Goal: Communication & Community: Answer question/provide support

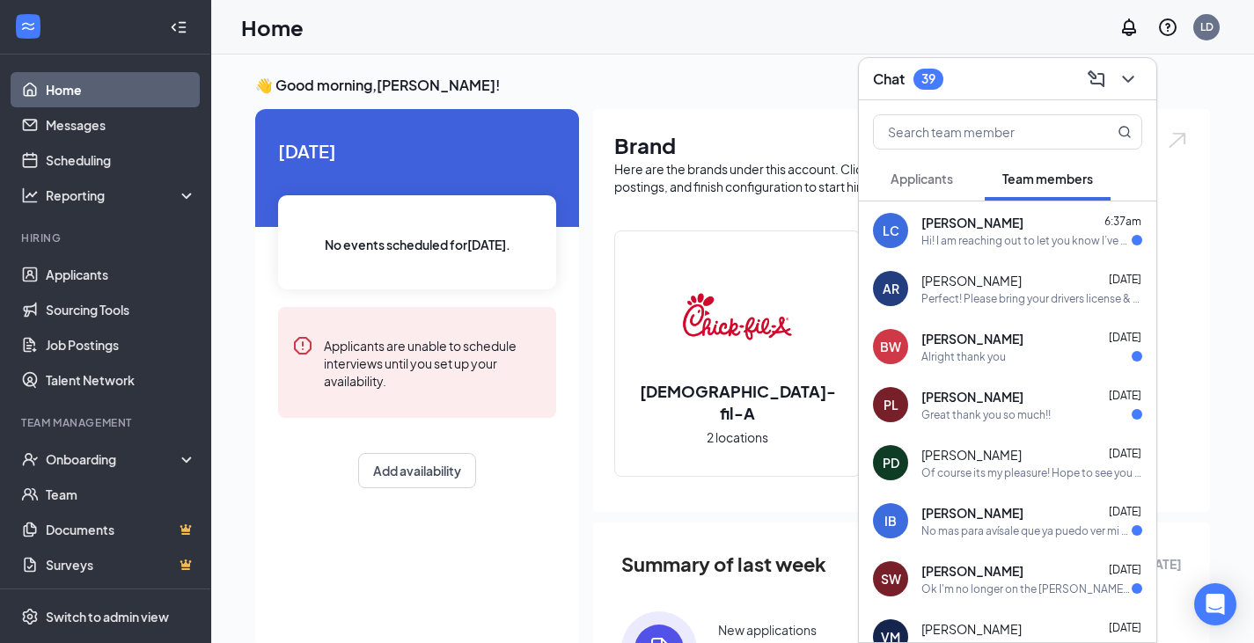
click at [989, 239] on div "Hi! I am reaching out to let you know I’ve decided that I can’t continue workin…" at bounding box center [1027, 240] width 210 height 15
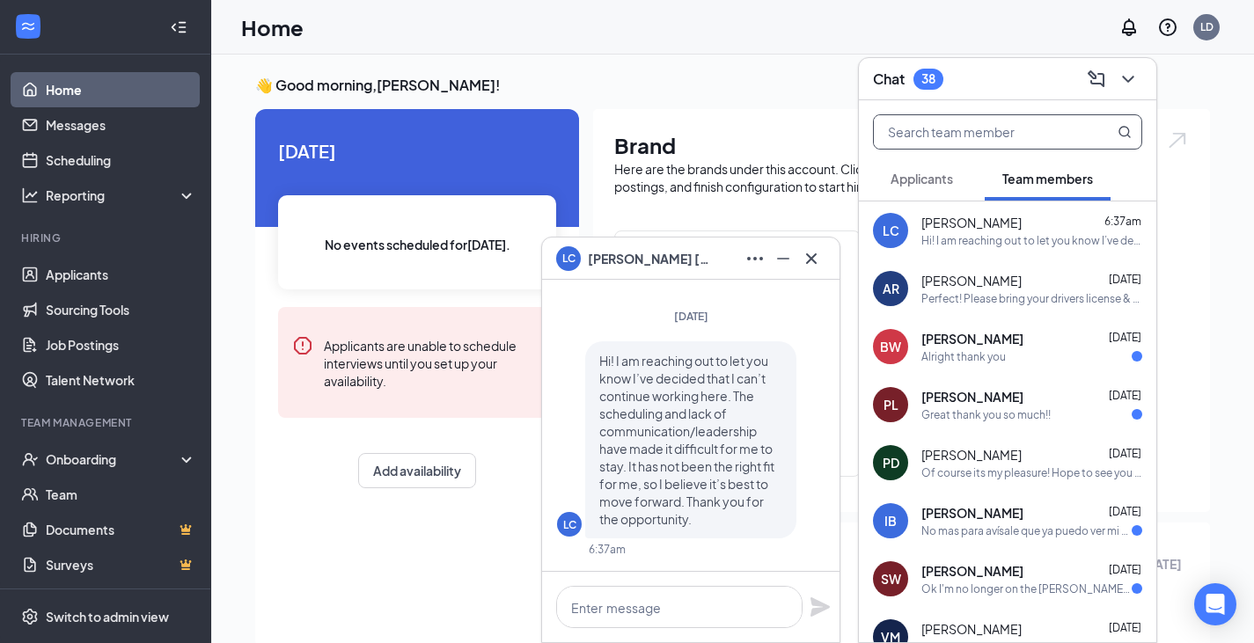
click at [961, 127] on input "text" at bounding box center [978, 131] width 209 height 33
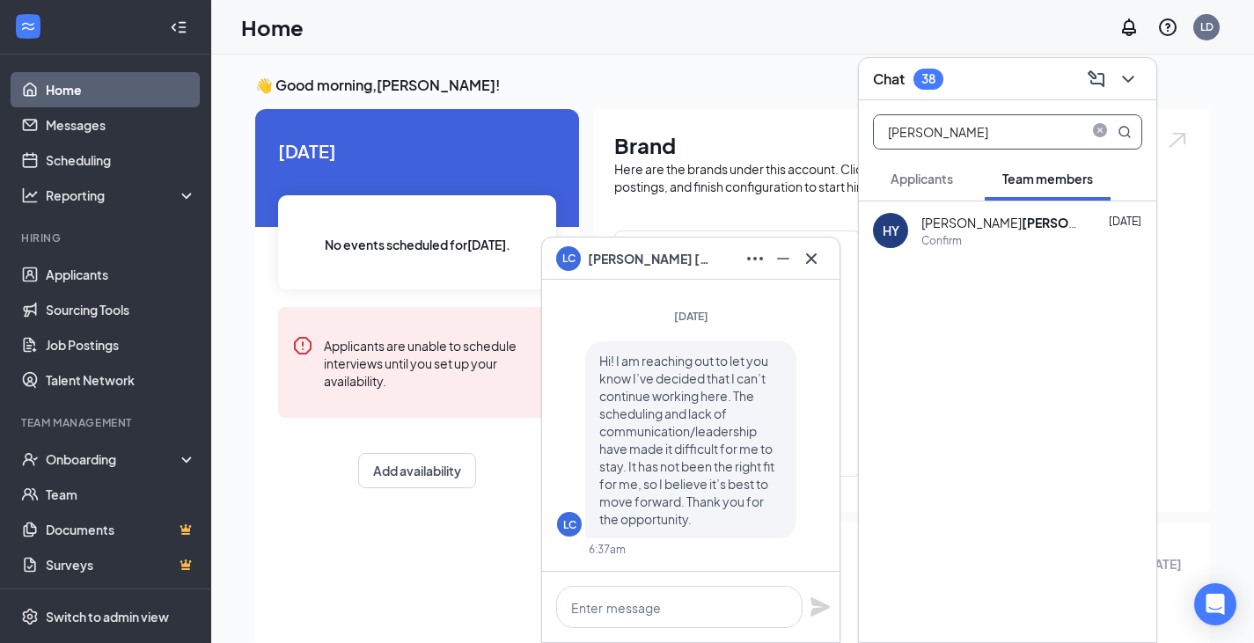
type input "[PERSON_NAME]"
click at [945, 217] on div "[PERSON_NAME] t" at bounding box center [1001, 223] width 158 height 18
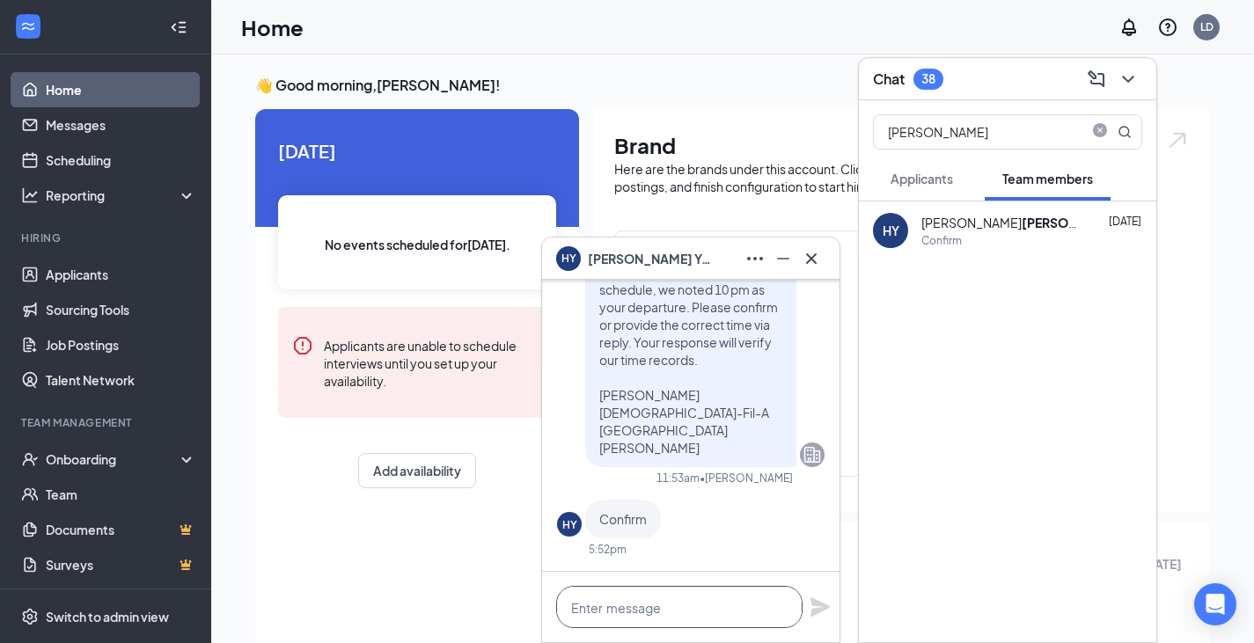
click at [593, 616] on textarea at bounding box center [679, 607] width 246 height 42
paste textarea "Hi, Your clock-out time on /25 was not recorded. Based on your schedule, we not…"
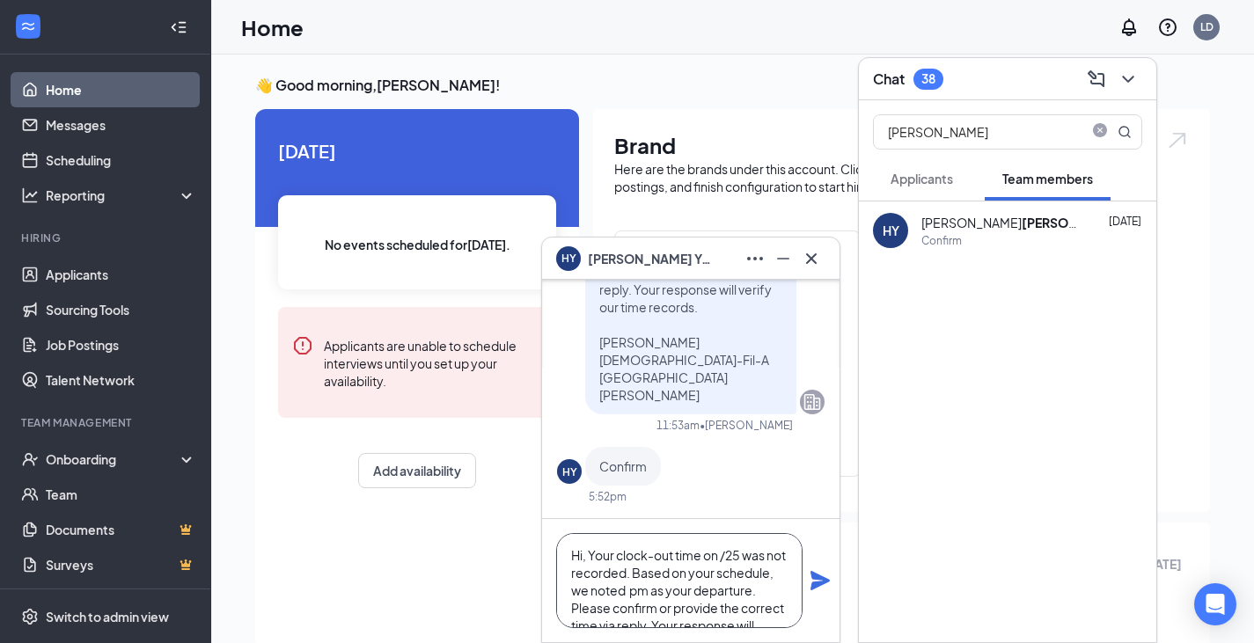
click at [584, 559] on textarea "Hi, Your clock-out time on /25 was not recorded. Based on your schedule, we not…" at bounding box center [679, 580] width 246 height 95
click at [753, 556] on textarea "Hi [PERSON_NAME], Your clock-out time on /25 was not recorded. Based on your sc…" at bounding box center [679, 580] width 246 height 95
click at [720, 593] on textarea "Hi [PERSON_NAME], Your clock-out time on [DATE] was not recorded. Based on your…" at bounding box center [679, 580] width 246 height 95
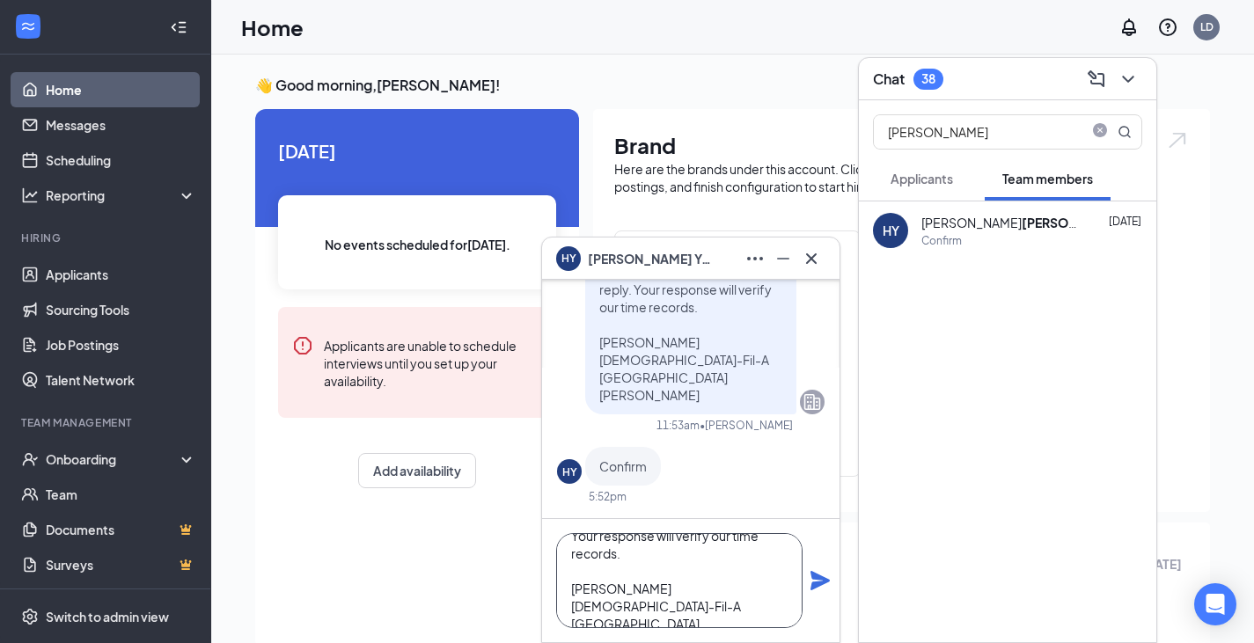
type textarea "Hi [PERSON_NAME], Your clock-out time on [DATE] was not recorded. Based on your…"
click at [819, 577] on icon "Plane" at bounding box center [820, 580] width 19 height 19
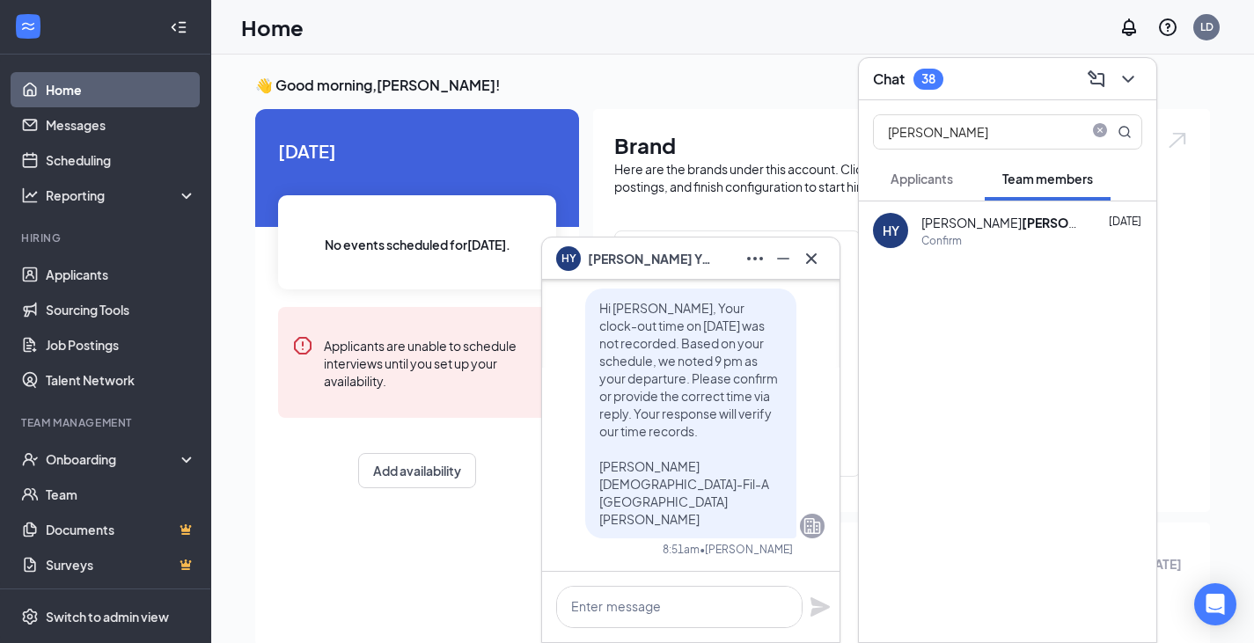
scroll to position [0, 0]
click at [819, 256] on icon "Cross" at bounding box center [811, 258] width 21 height 21
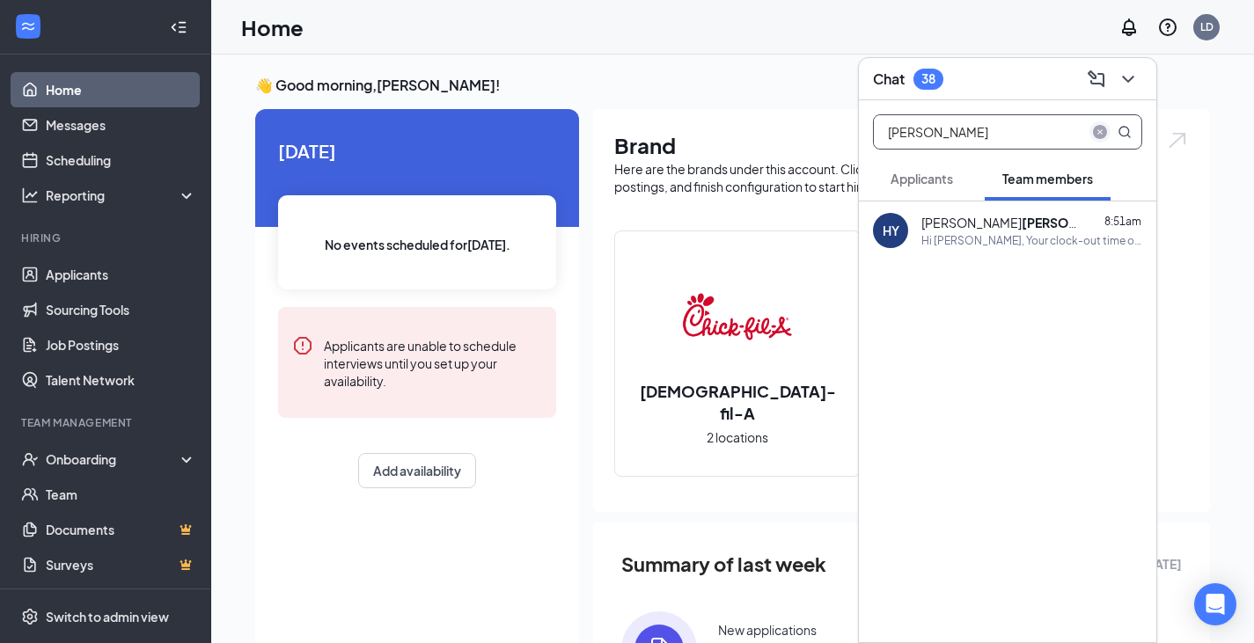
click at [1095, 132] on icon "close-circle" at bounding box center [1100, 132] width 14 height 14
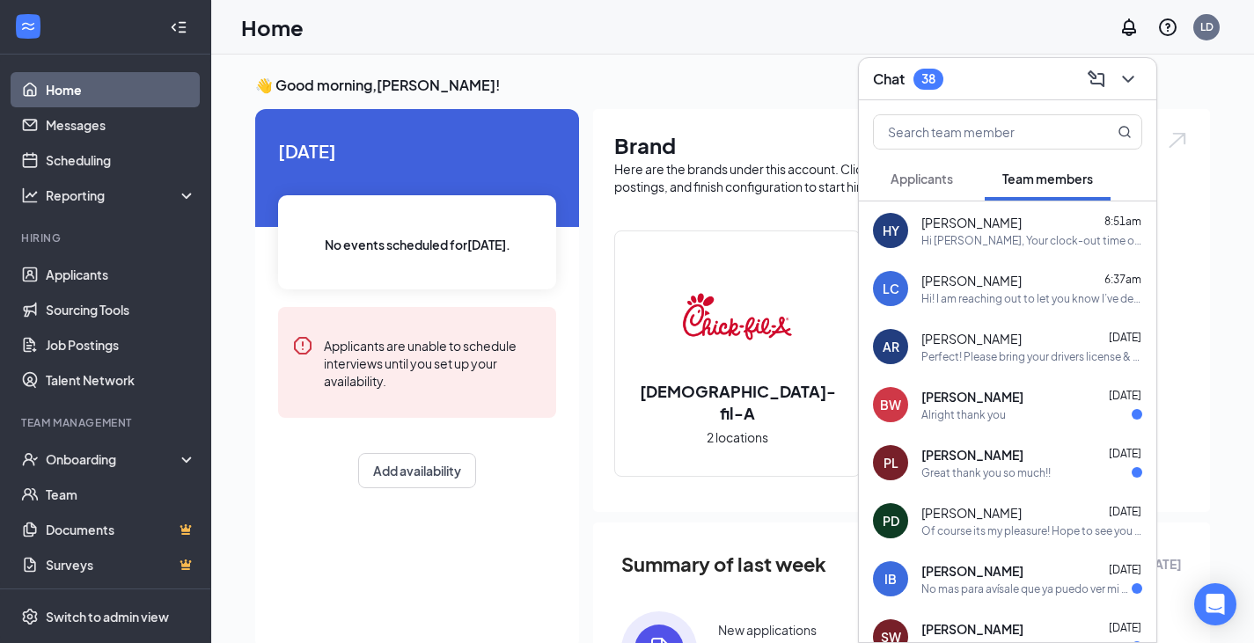
click at [1002, 286] on span "[PERSON_NAME]" at bounding box center [972, 281] width 100 height 18
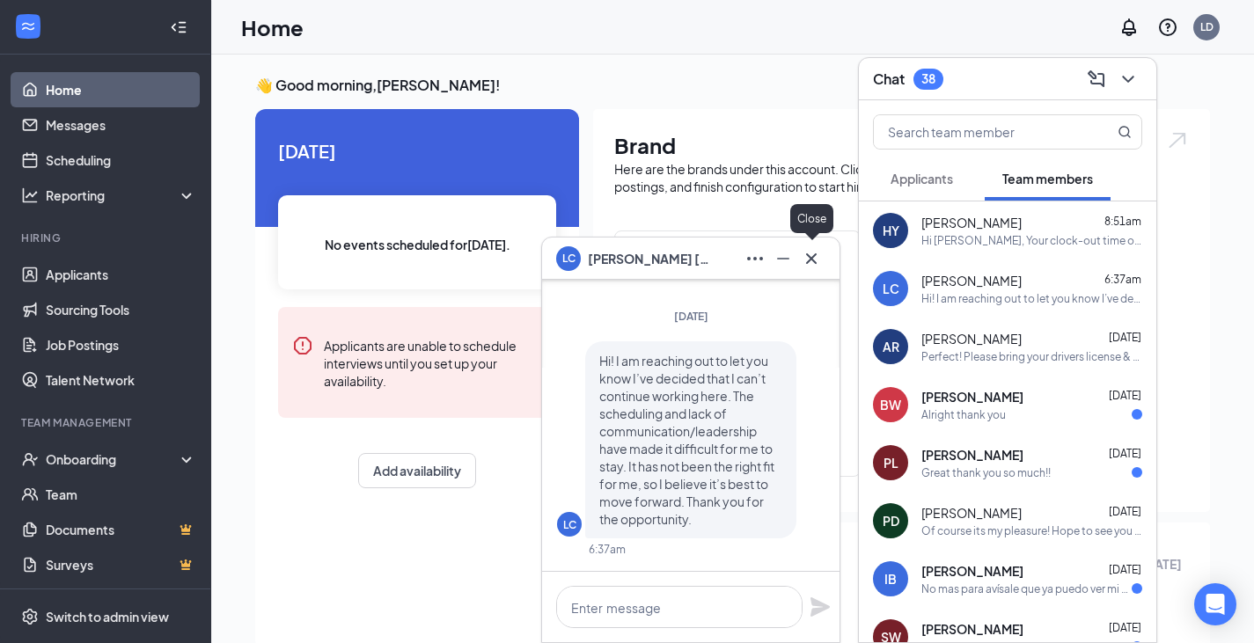
click at [819, 258] on icon "Cross" at bounding box center [811, 258] width 21 height 21
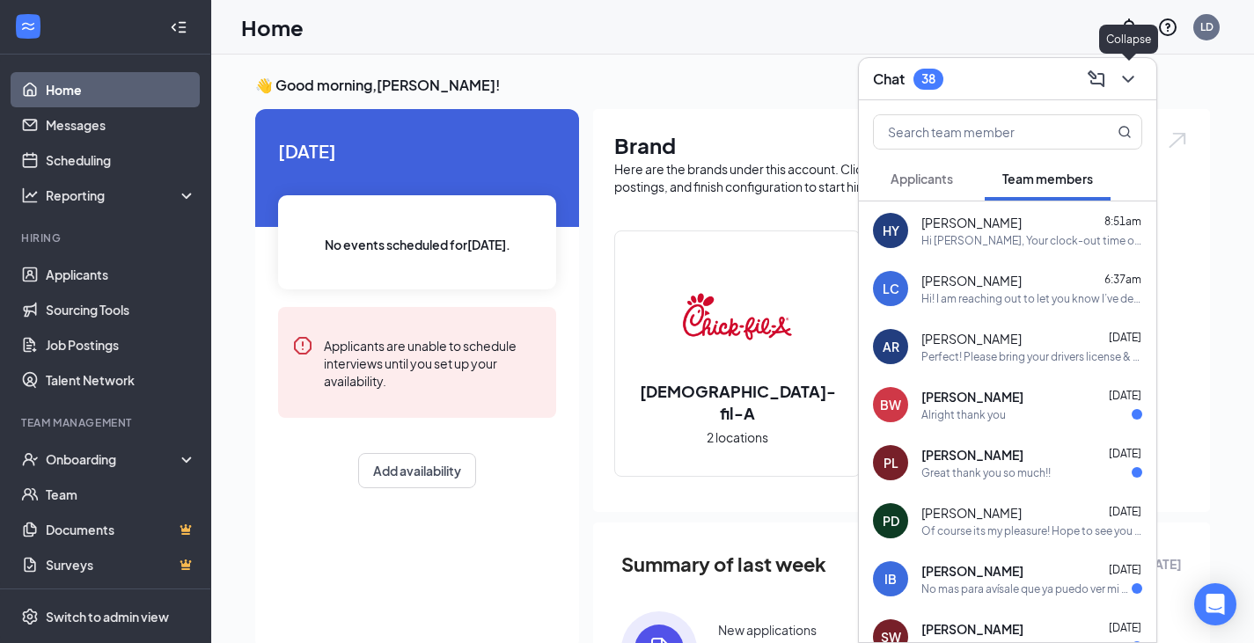
click at [1139, 87] on button at bounding box center [1128, 79] width 28 height 28
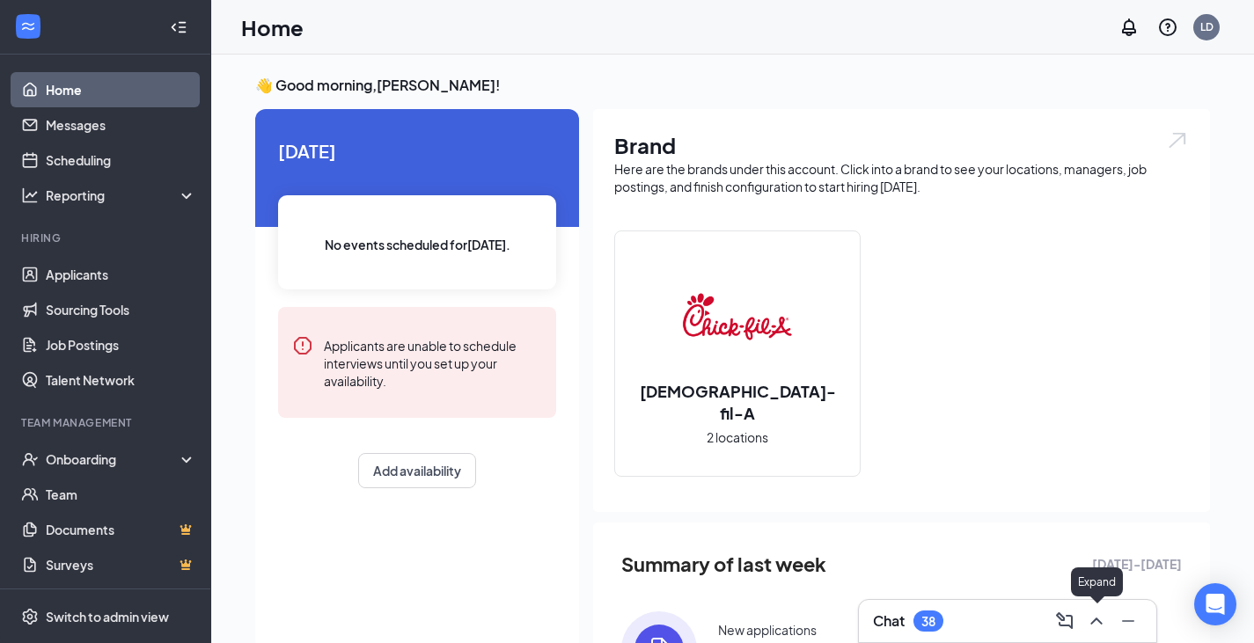
click at [1099, 620] on icon "ChevronUp" at bounding box center [1096, 621] width 21 height 21
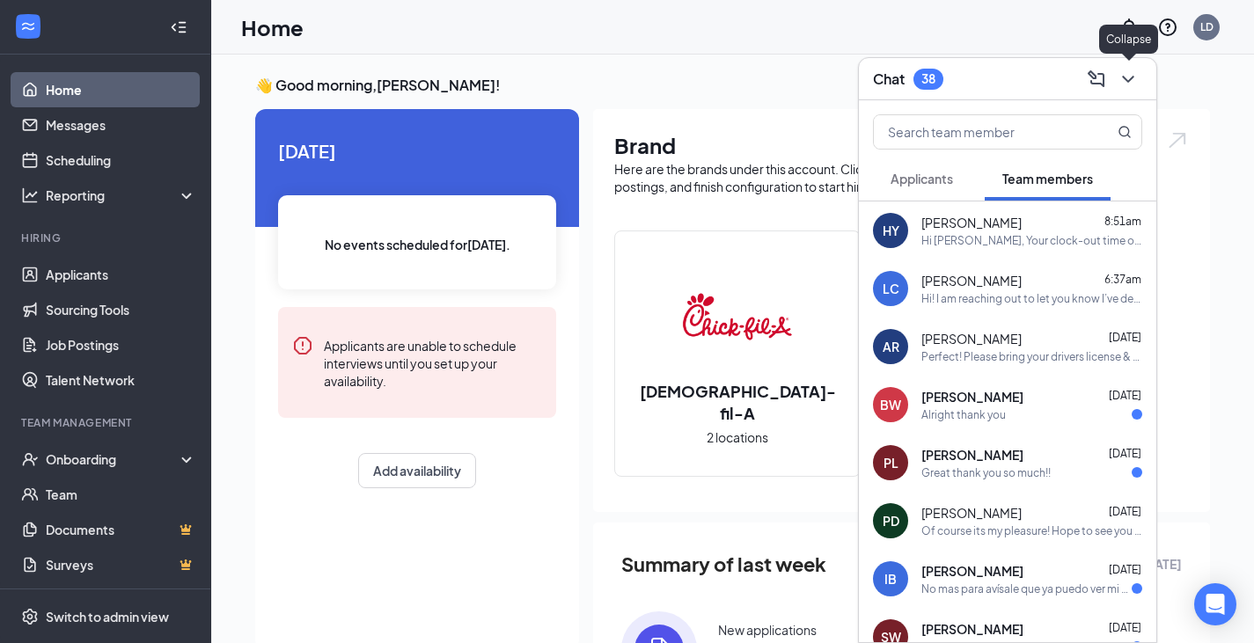
click at [1137, 81] on icon "ChevronDown" at bounding box center [1128, 79] width 21 height 21
